Goal: Navigation & Orientation: Find specific page/section

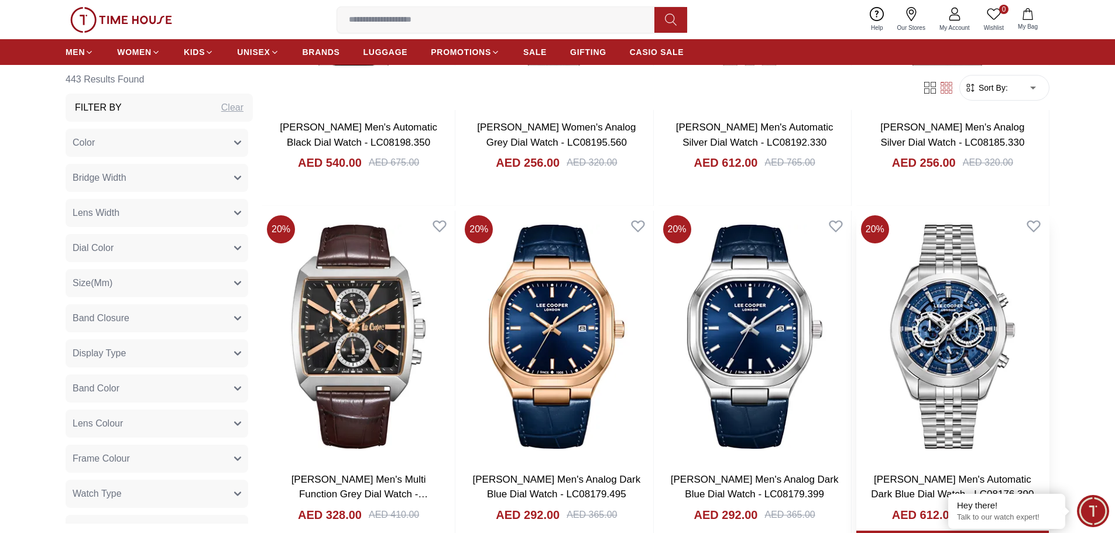
scroll to position [1922, 0]
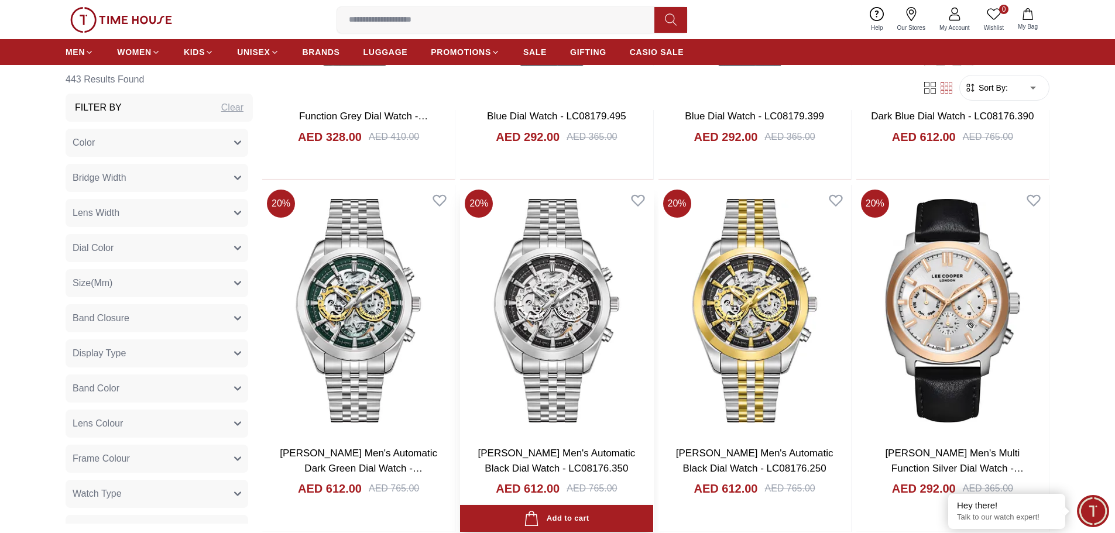
scroll to position [2390, 0]
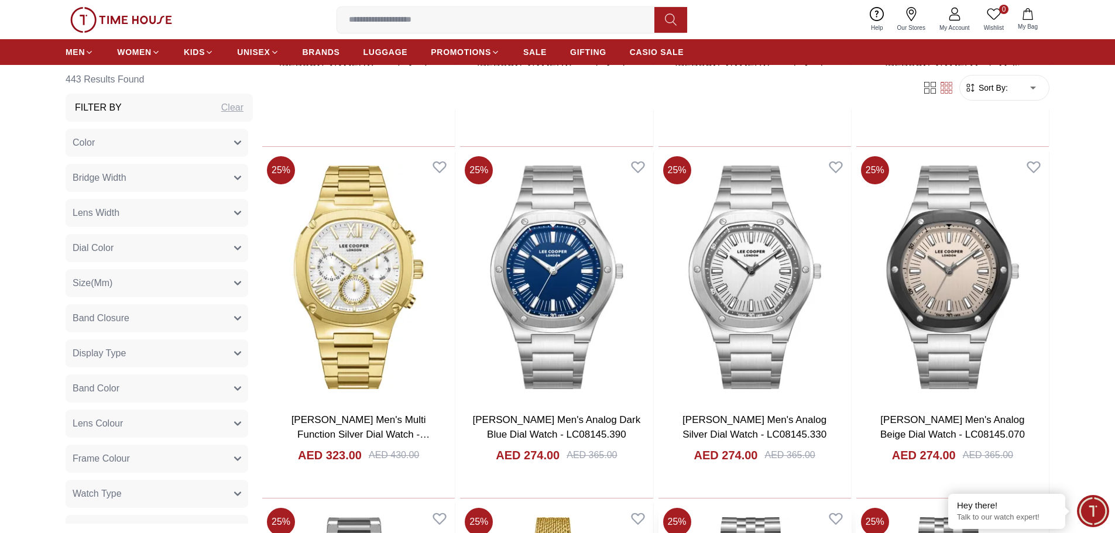
scroll to position [5433, 0]
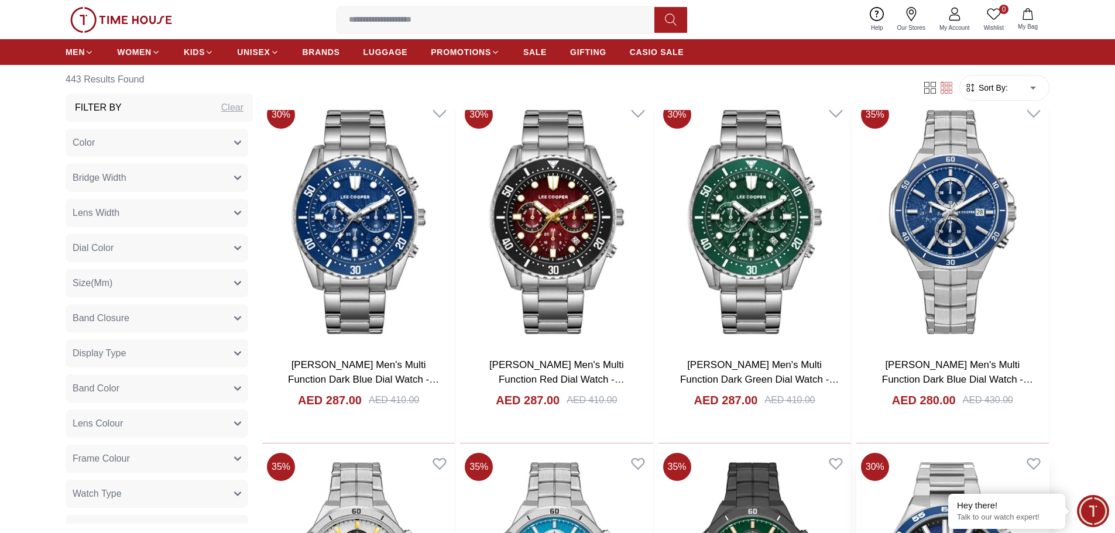
scroll to position [6896, 0]
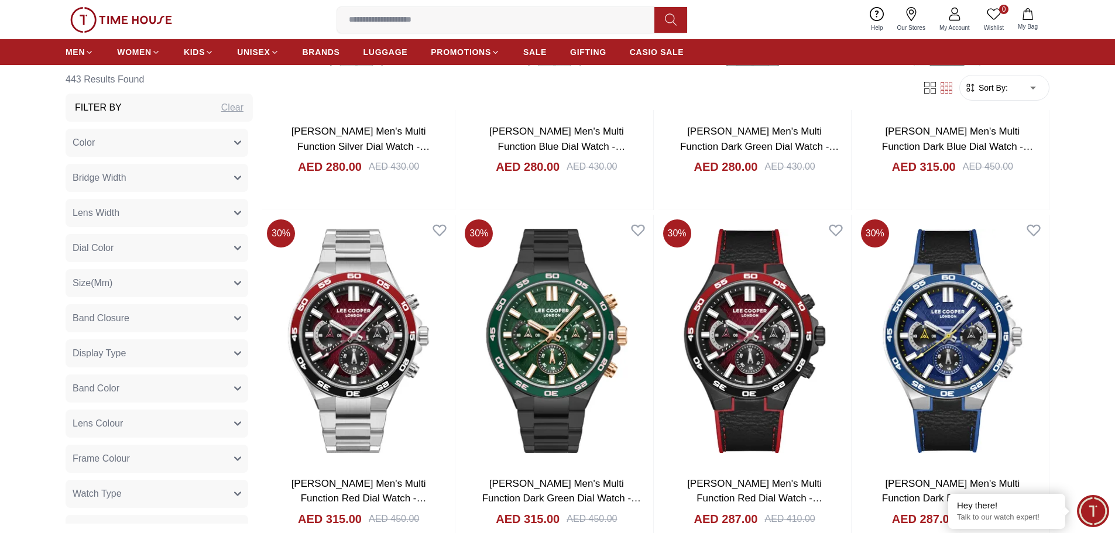
scroll to position [7482, 0]
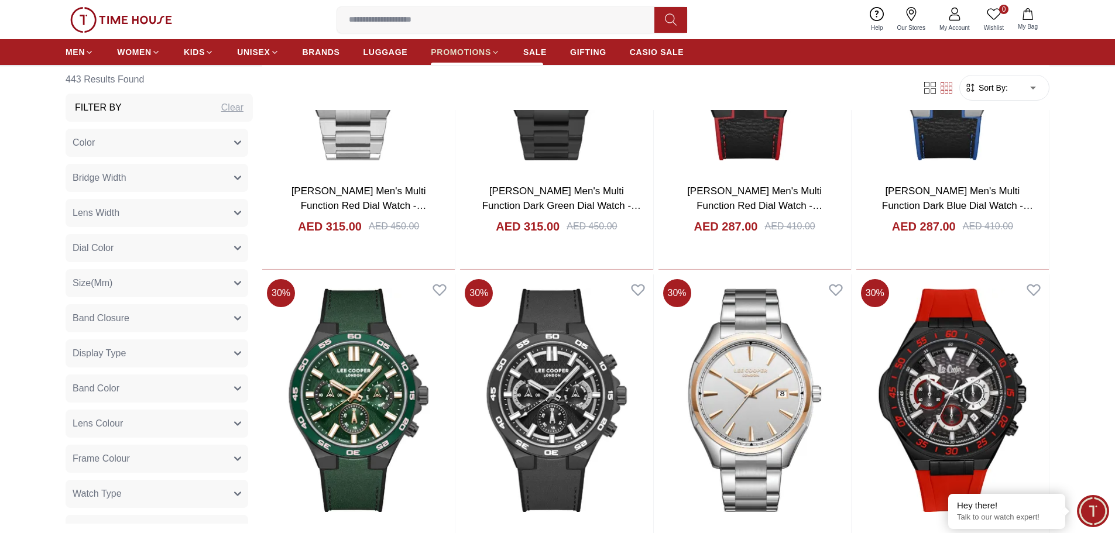
click at [473, 51] on span "PROMOTIONS" at bounding box center [461, 52] width 60 height 12
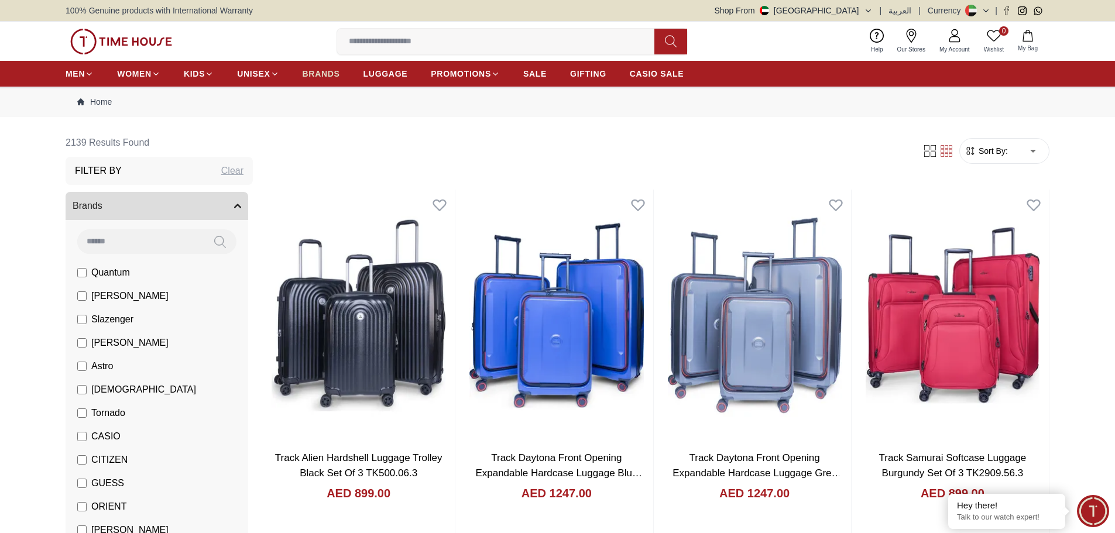
click at [324, 74] on span "BRANDS" at bounding box center [321, 74] width 37 height 12
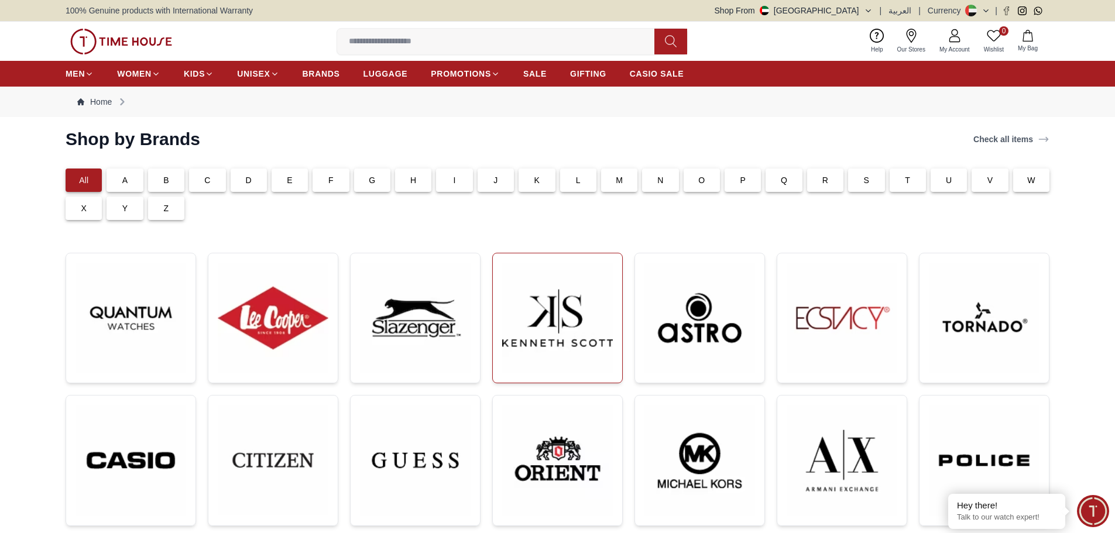
click at [558, 337] on img at bounding box center [557, 318] width 111 height 111
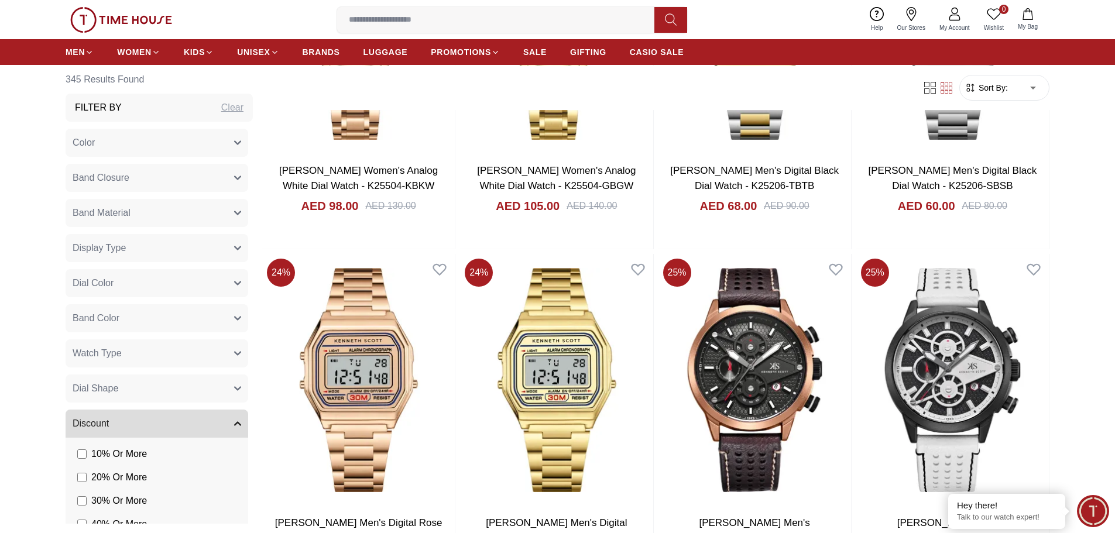
scroll to position [1990, 0]
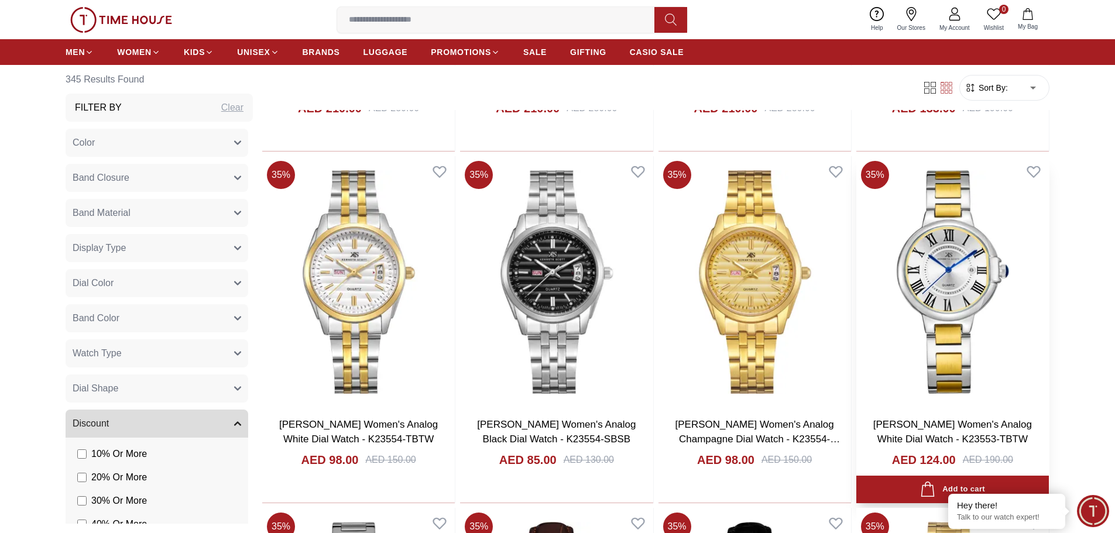
scroll to position [3277, 0]
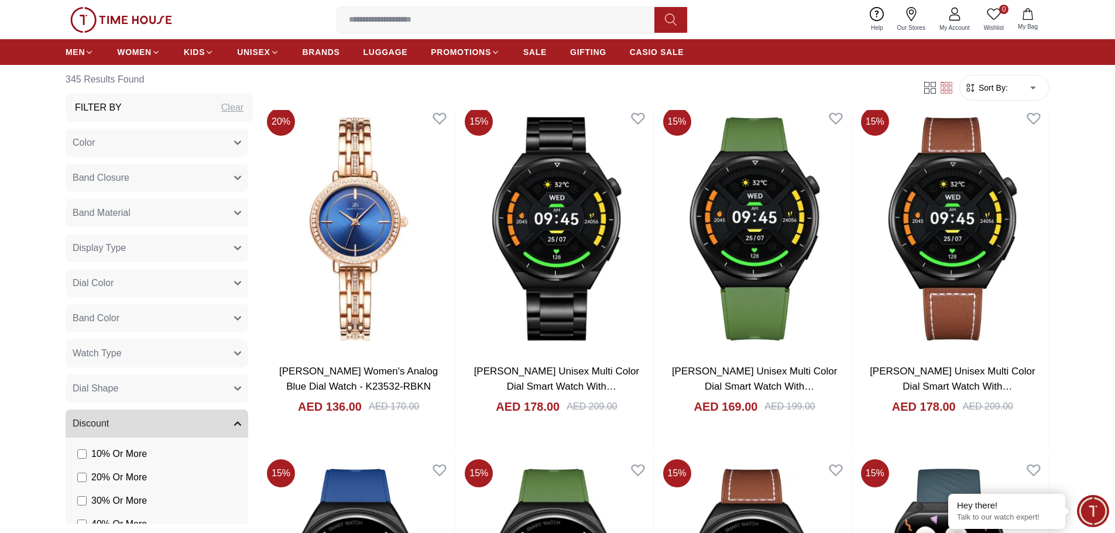
scroll to position [4213, 0]
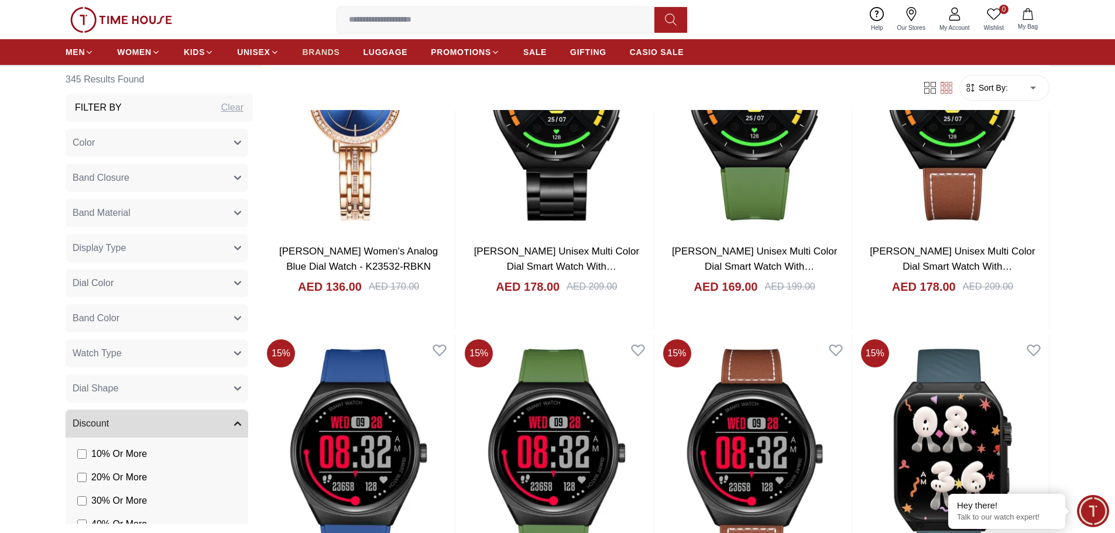
click at [332, 54] on span "BRANDS" at bounding box center [321, 52] width 37 height 12
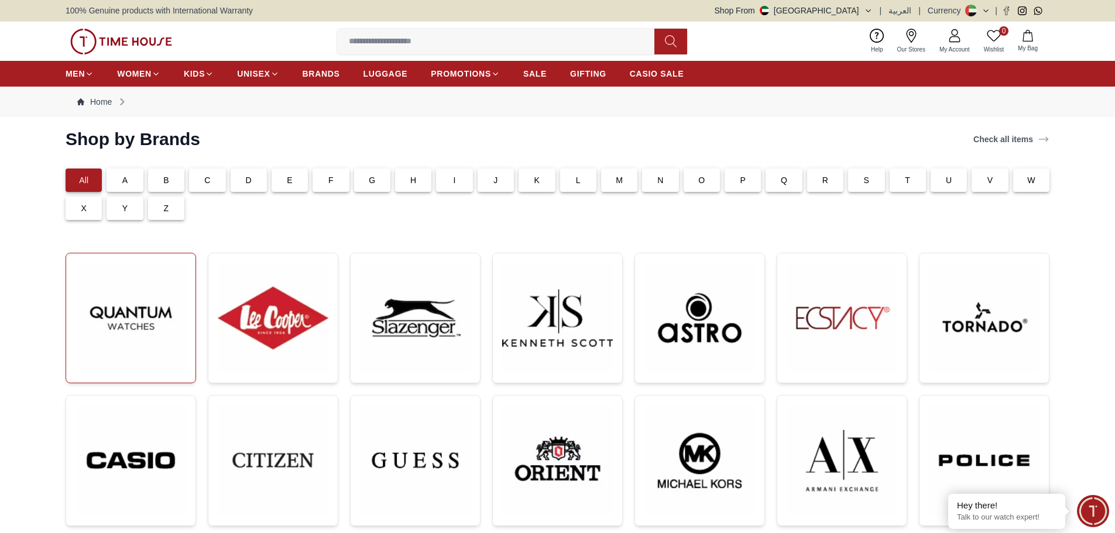
click at [117, 339] on img at bounding box center [130, 318] width 111 height 111
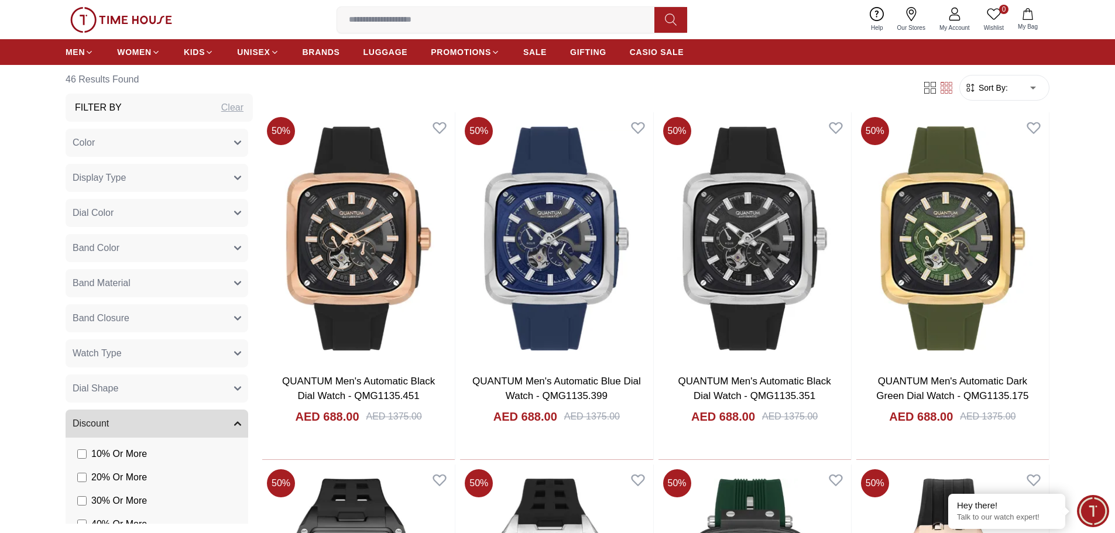
scroll to position [585, 0]
